Goal: Information Seeking & Learning: Learn about a topic

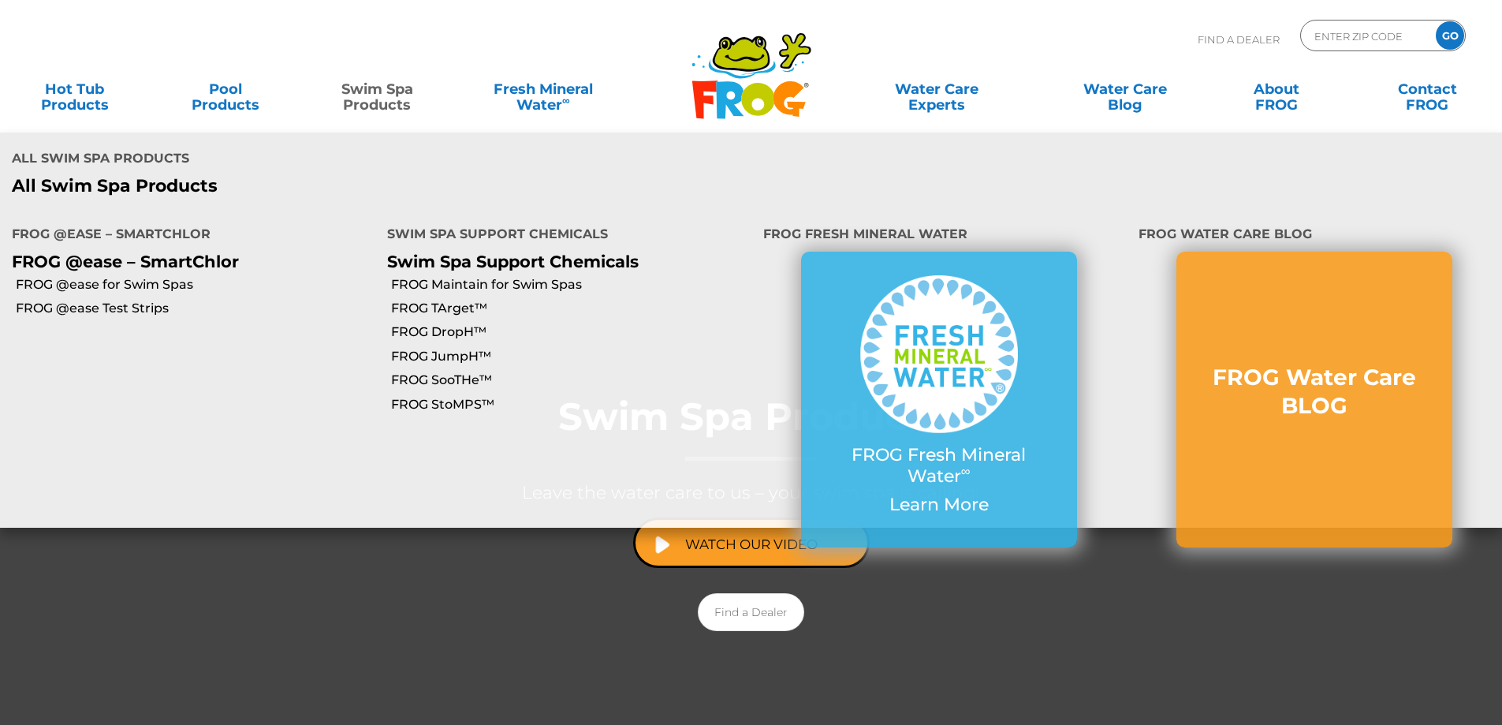
click at [386, 90] on link "Swim Spa Products" at bounding box center [377, 89] width 117 height 32
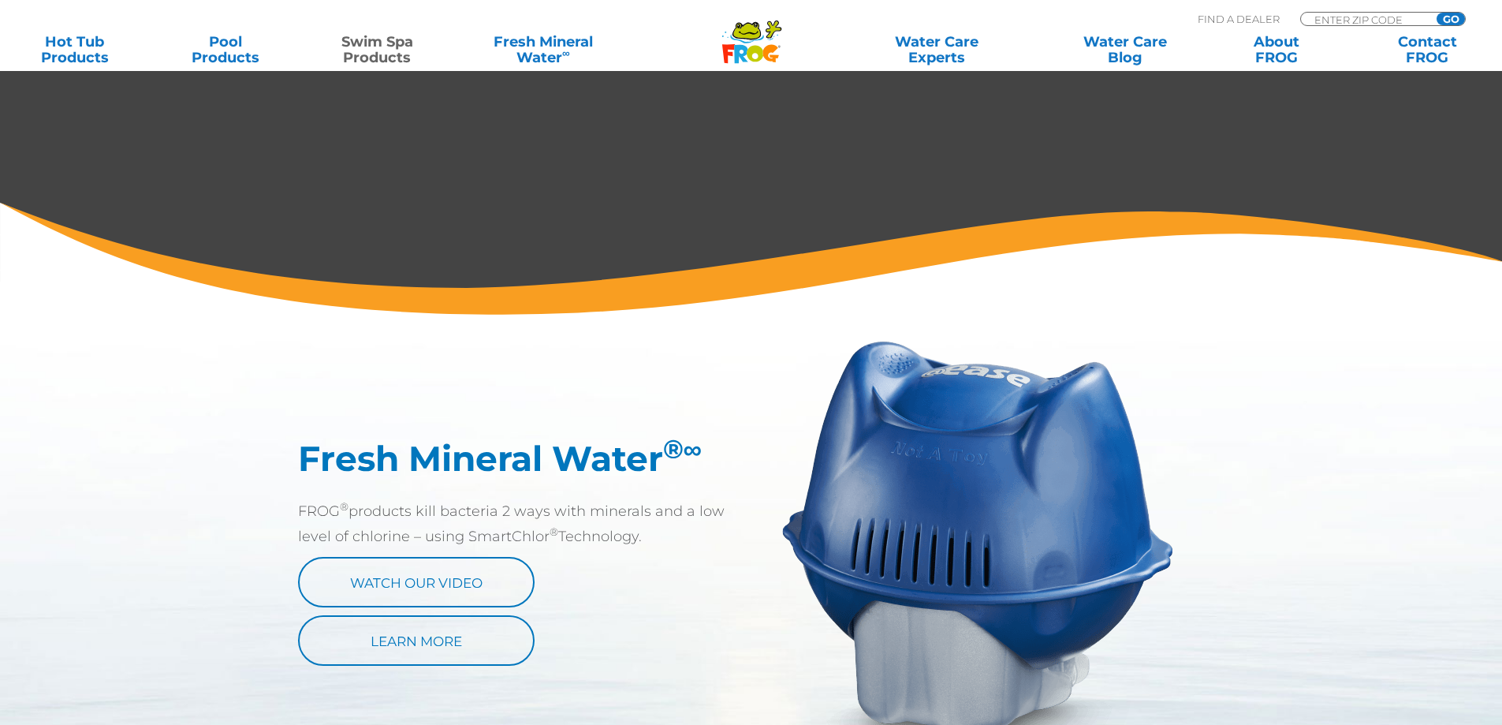
scroll to position [788, 0]
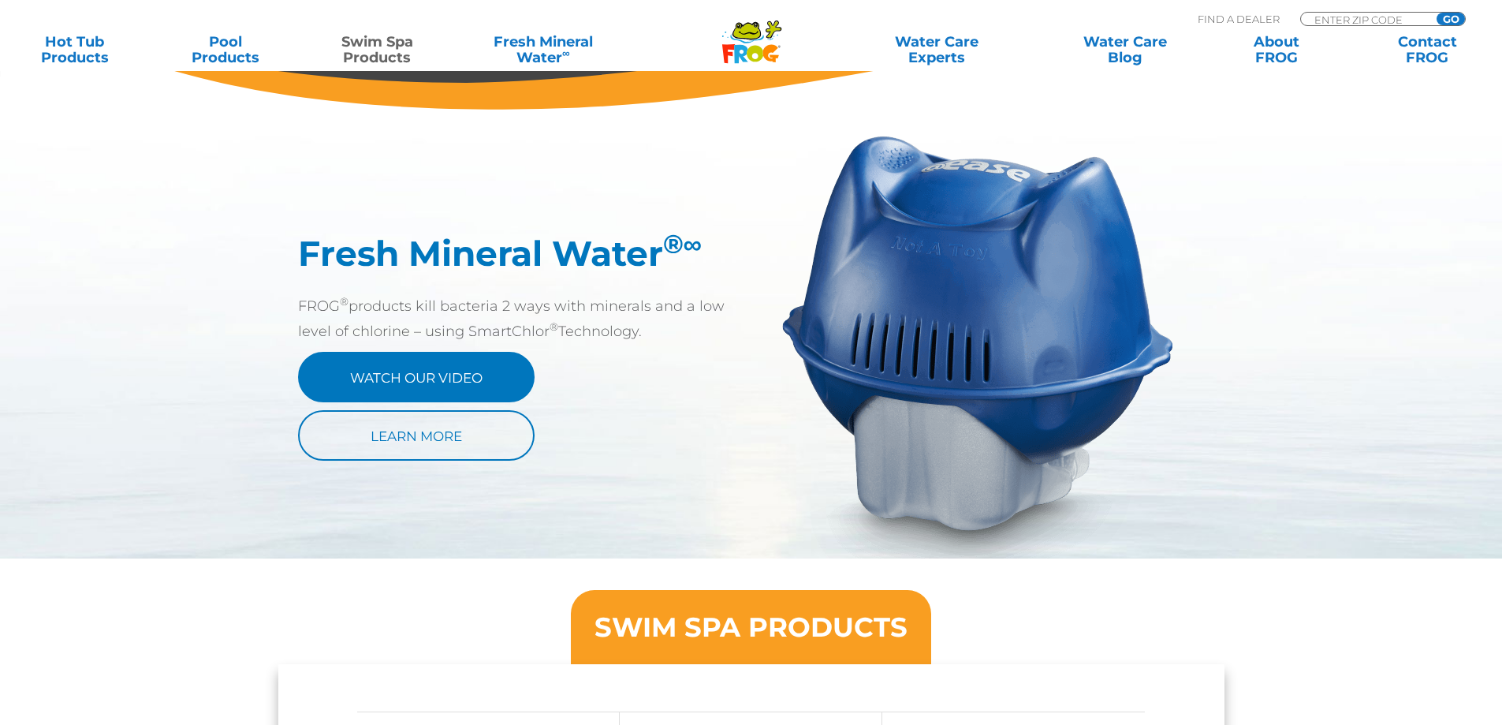
click at [424, 374] on link "Watch Our Video" at bounding box center [416, 377] width 237 height 50
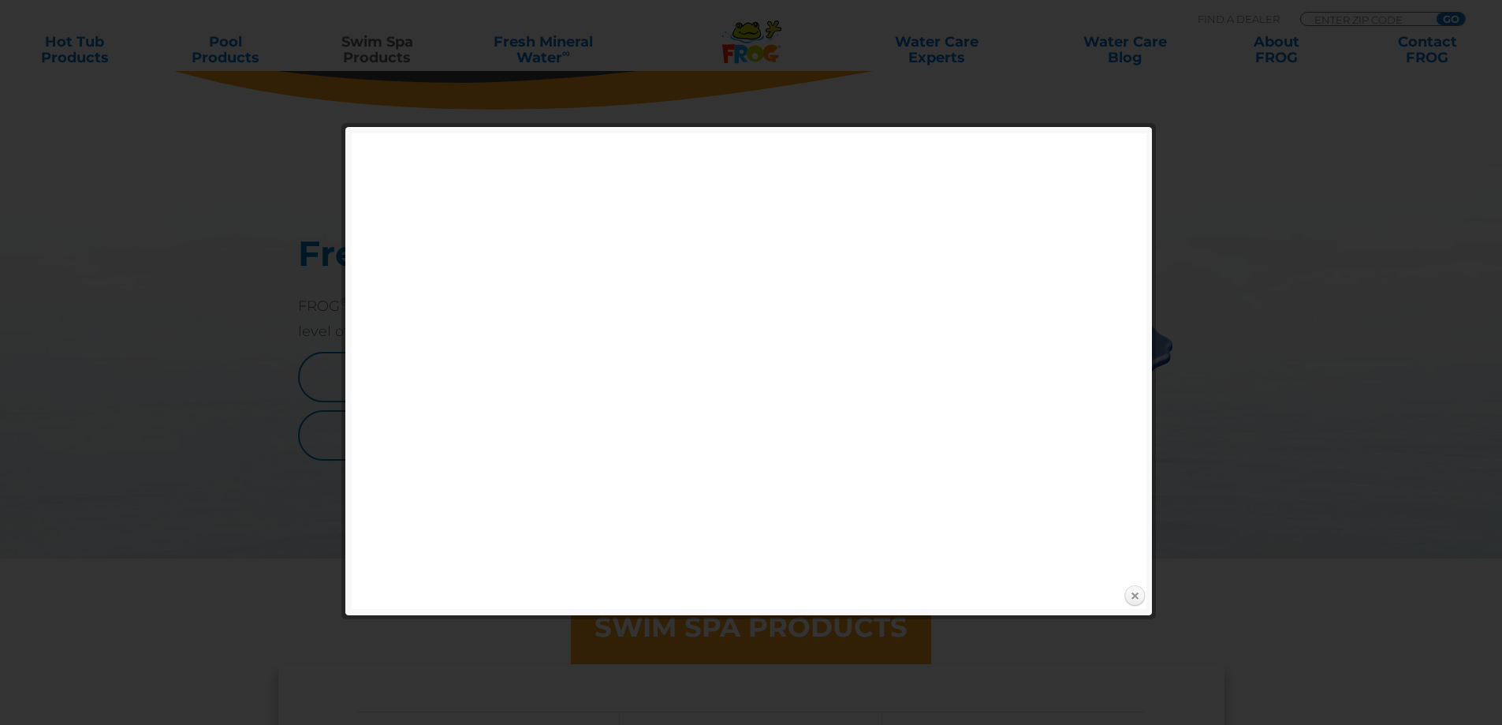
click at [1138, 597] on link "Close" at bounding box center [1135, 596] width 24 height 24
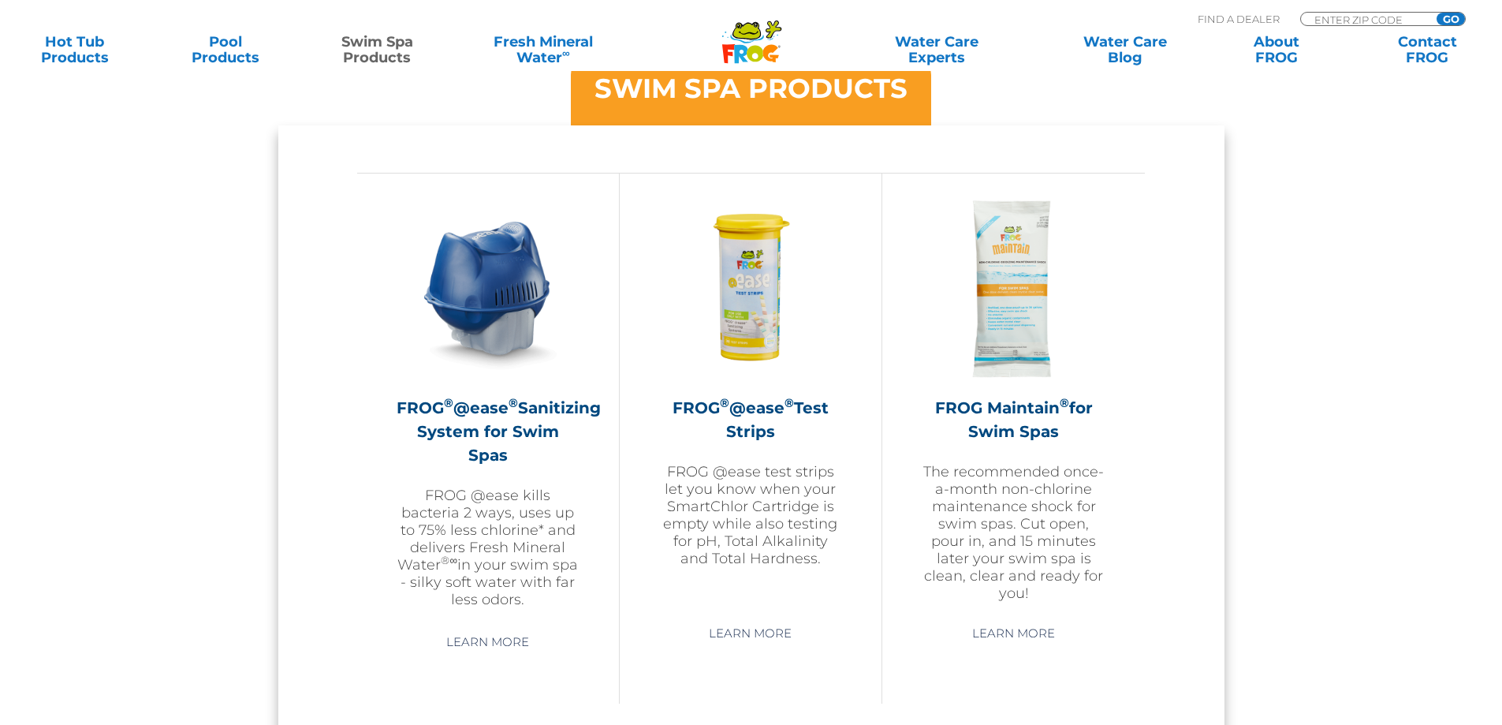
scroll to position [1340, 0]
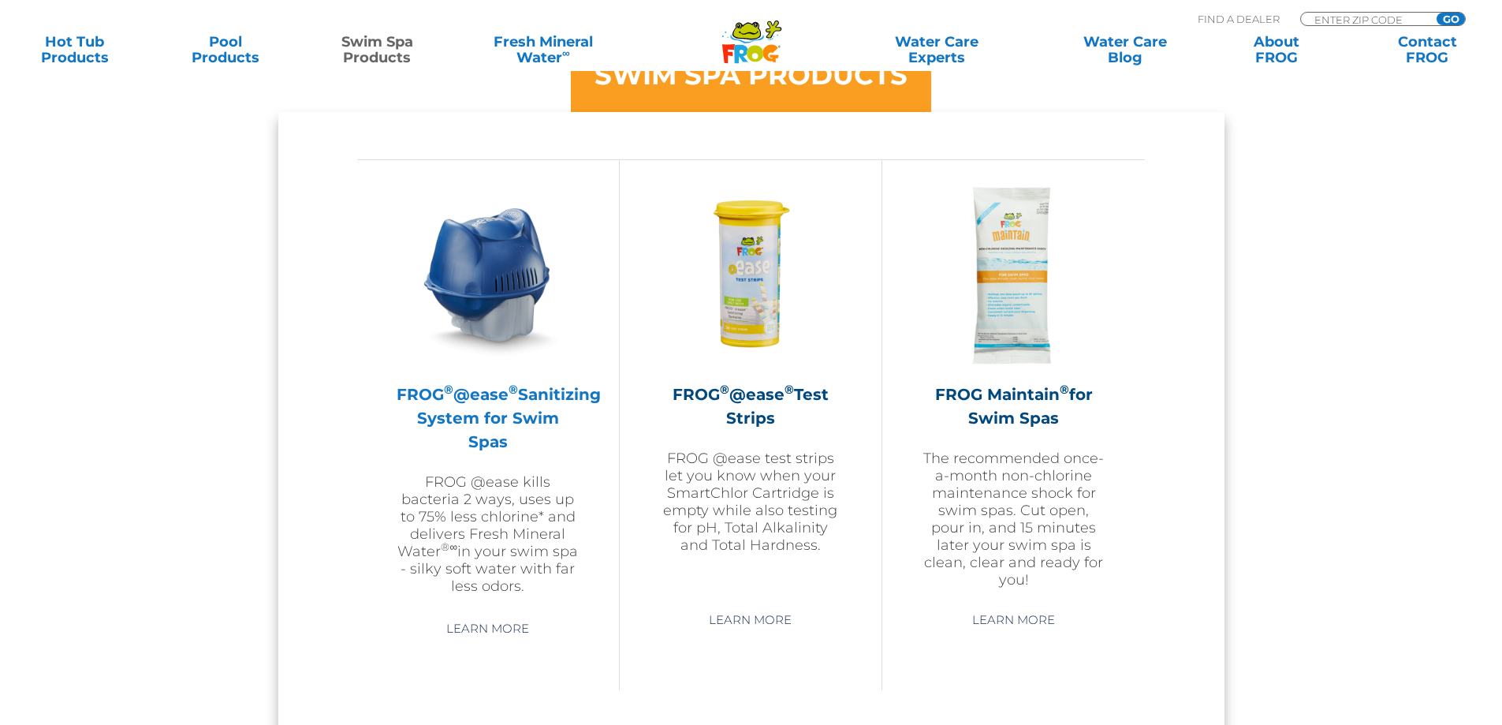
click at [486, 317] on img at bounding box center [488, 275] width 183 height 183
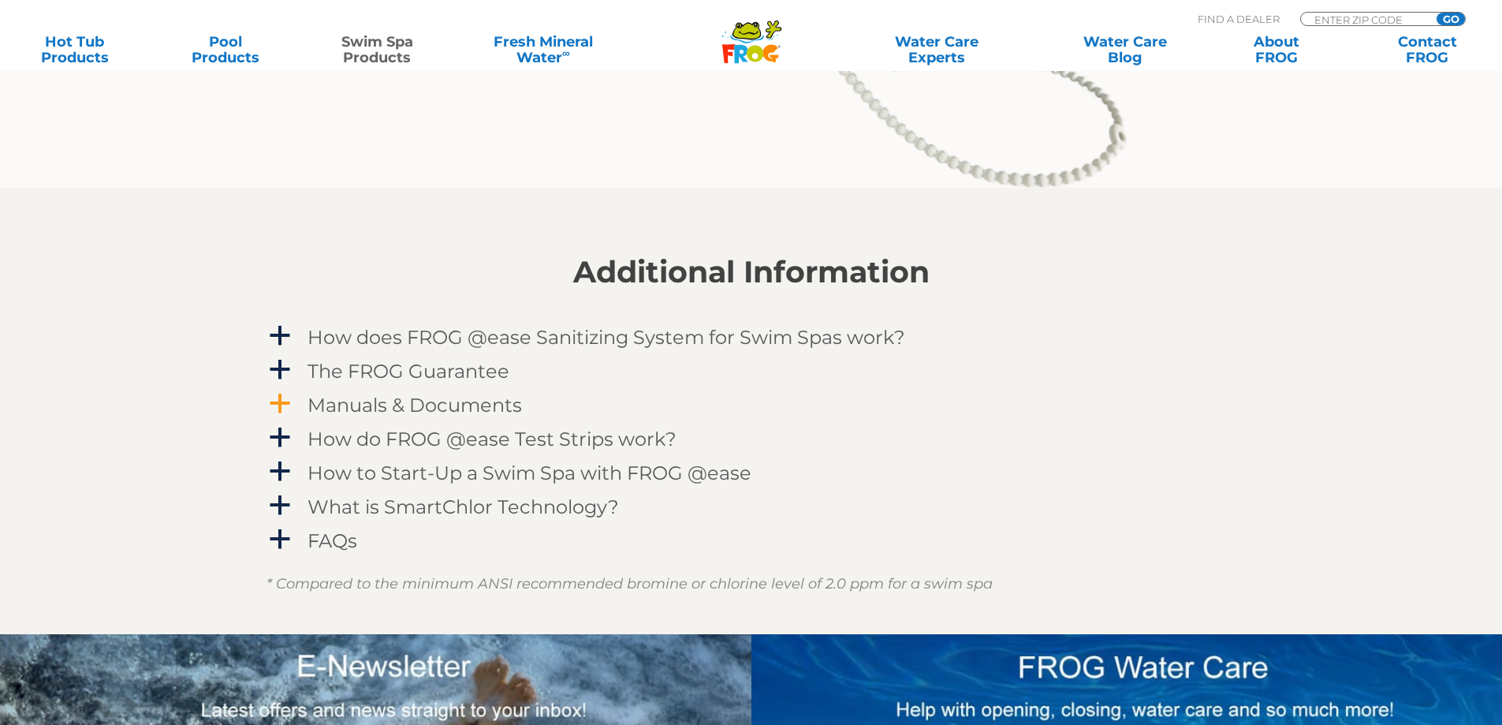
scroll to position [2129, 0]
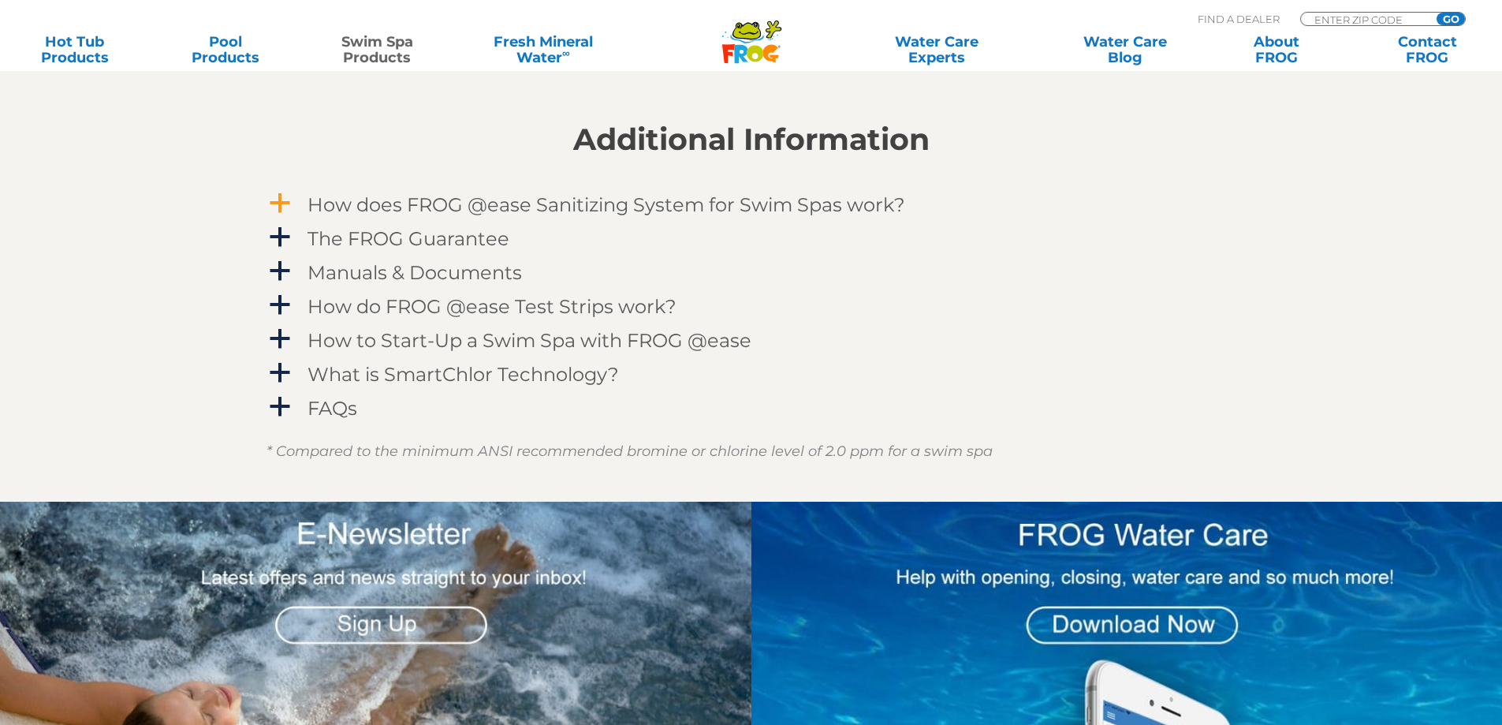
click at [646, 207] on h4 "How does FROG @ease Sanitizing System for Swim Spas work?" at bounding box center [606, 204] width 598 height 21
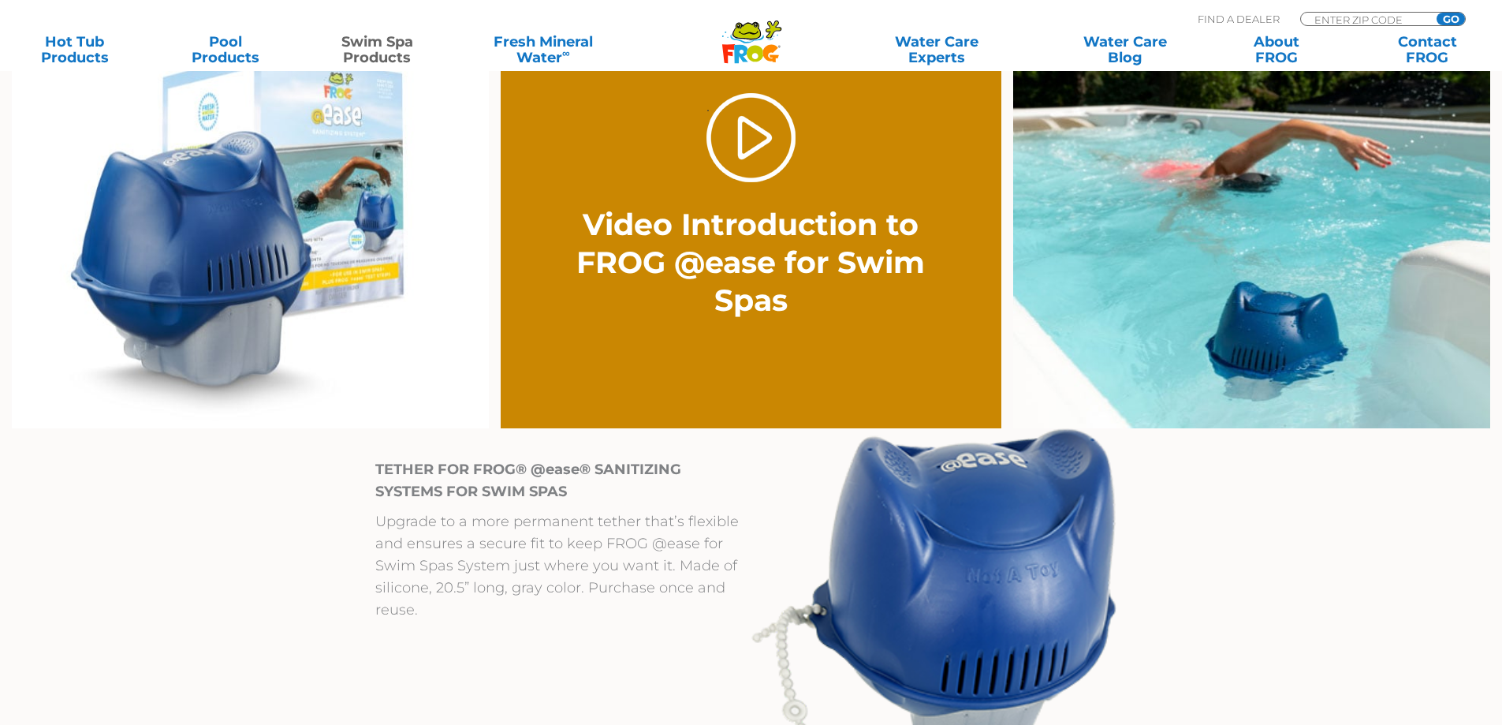
scroll to position [1261, 0]
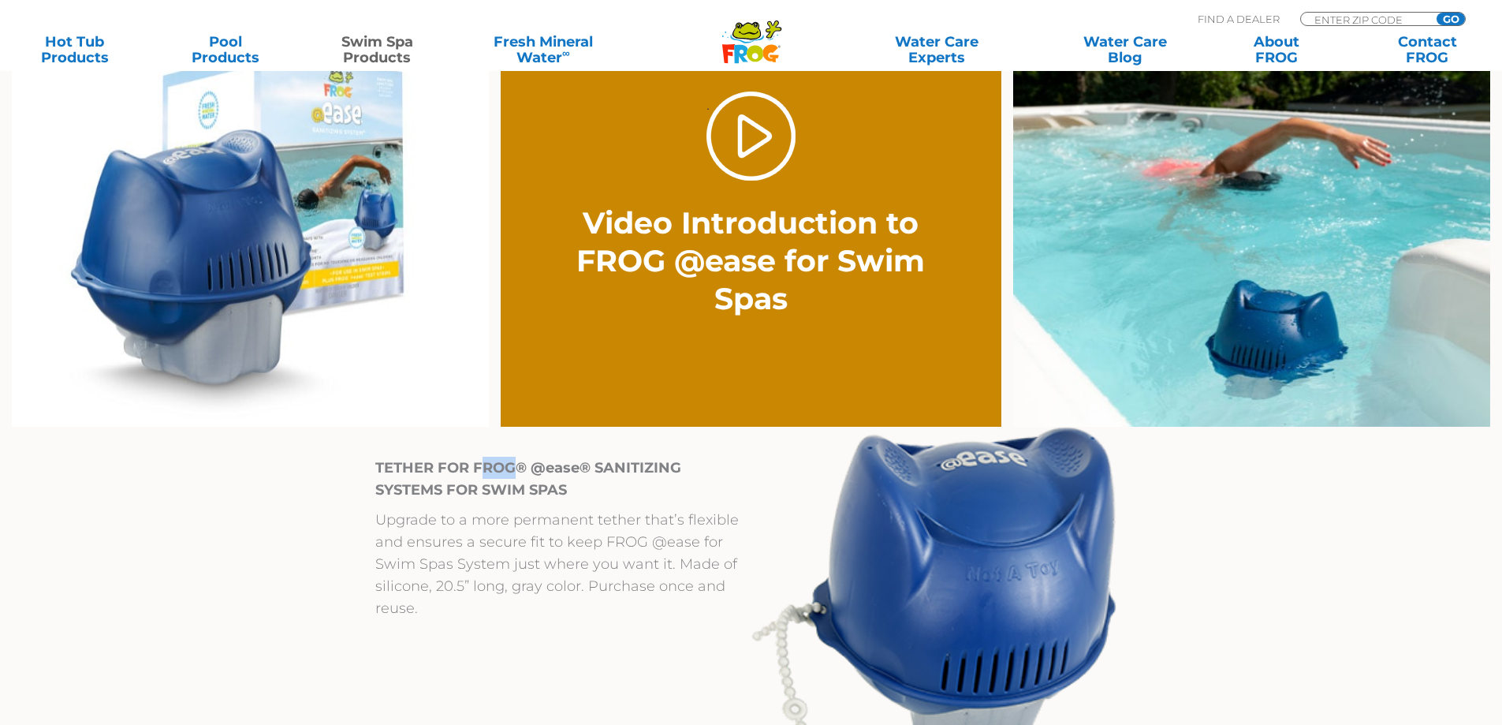
drag, startPoint x: 479, startPoint y: 464, endPoint x: 521, endPoint y: 466, distance: 42.6
click at [521, 466] on strong "TETHER FOR FROG® @ease® SANITIZING SYSTEMS FOR SWIM SPAS" at bounding box center [528, 478] width 306 height 39
drag, startPoint x: 476, startPoint y: 466, endPoint x: 676, endPoint y: 486, distance: 200.4
click at [676, 486] on p "TETHER FOR FROG® @ease® SANITIZING SYSTEMS FOR SWIM SPAS" at bounding box center [562, 478] width 375 height 44
copy strong "FROG® @ease® SANITIZING SYSTEMS FOR SWIM SPAS"
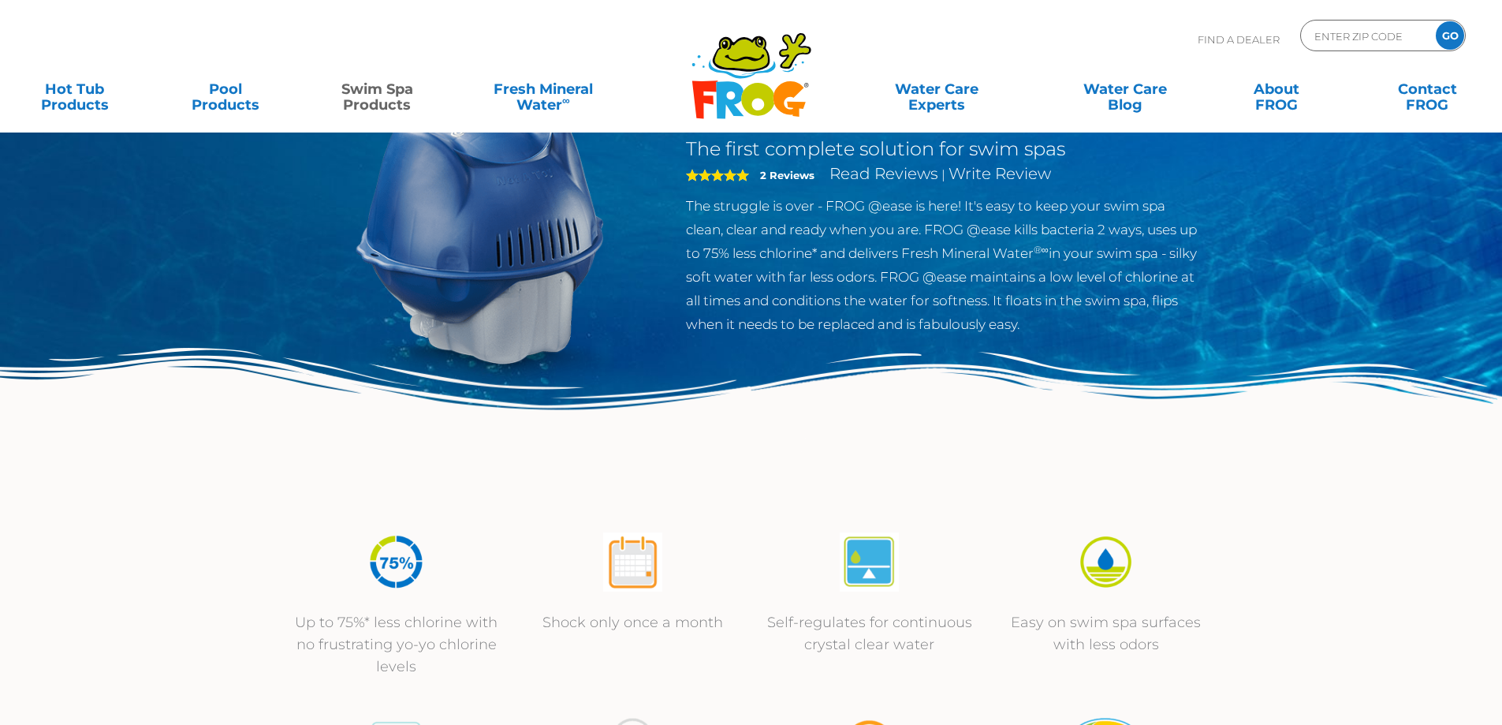
scroll to position [0, 0]
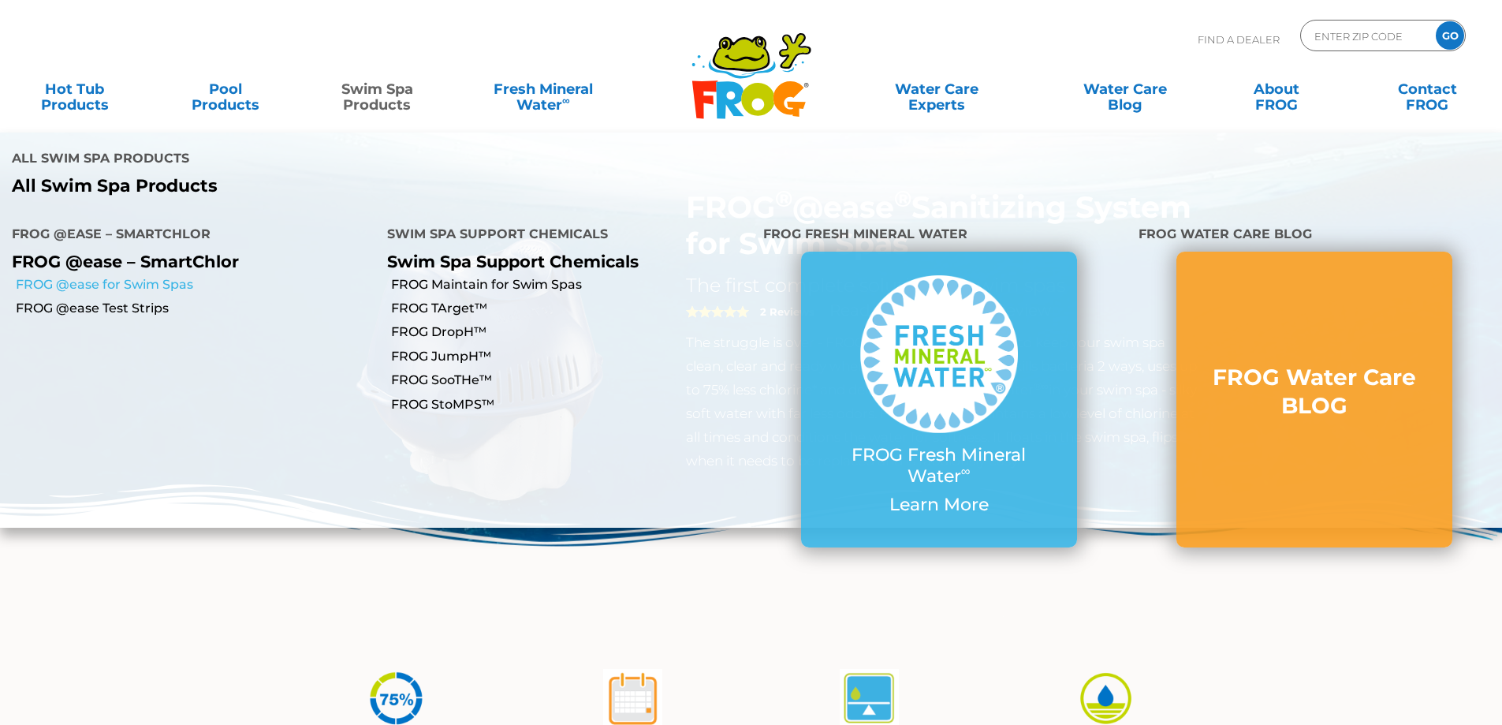
click at [157, 276] on link "FROG @ease for Swim Spas" at bounding box center [195, 284] width 359 height 17
